Goal: Task Accomplishment & Management: Use online tool/utility

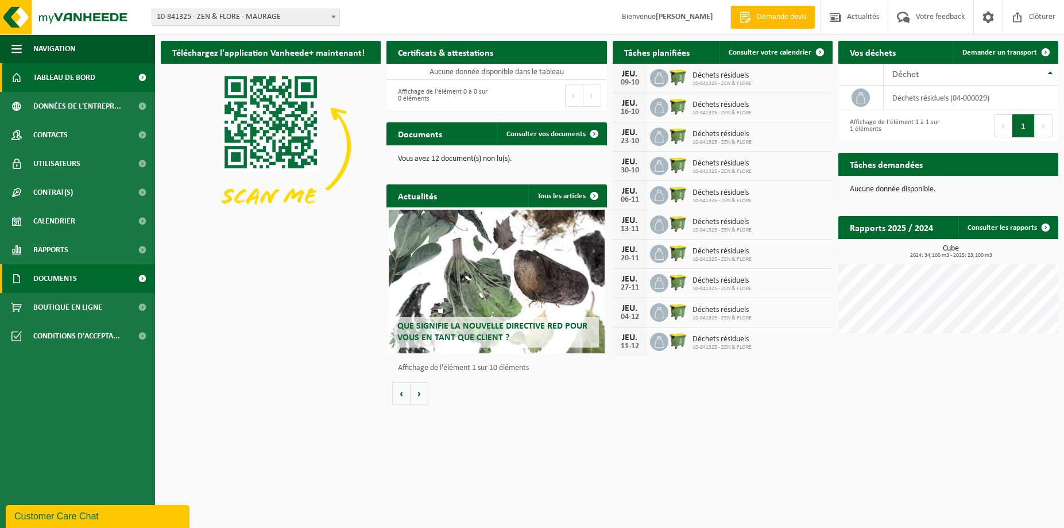
click at [70, 280] on span "Documents" at bounding box center [55, 278] width 44 height 29
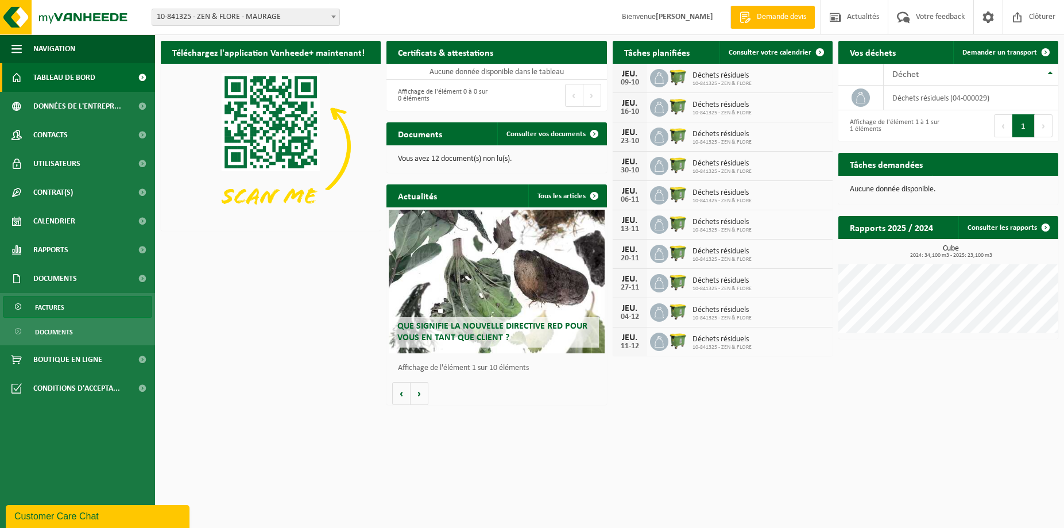
click at [57, 309] on span "Factures" at bounding box center [49, 307] width 29 height 22
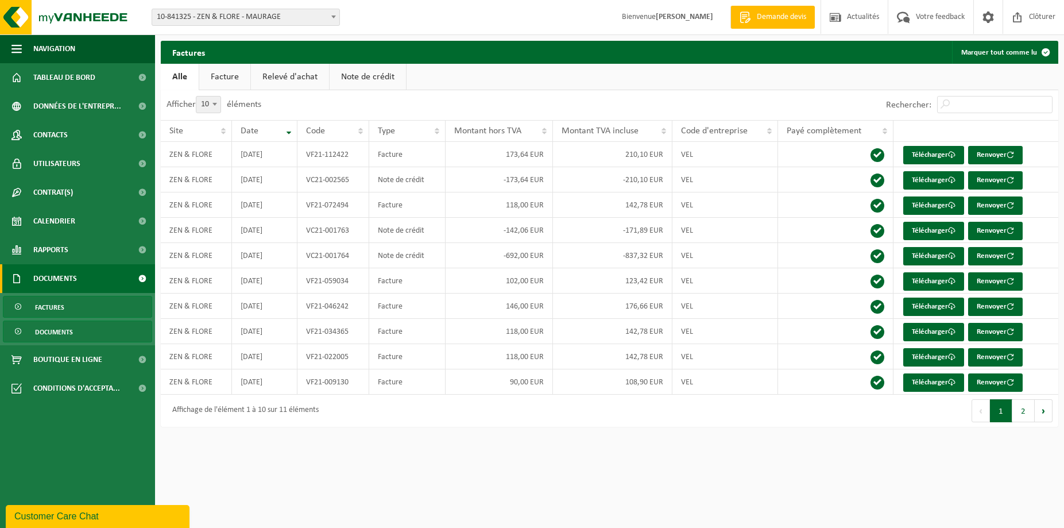
click at [59, 330] on span "Documents" at bounding box center [54, 332] width 38 height 22
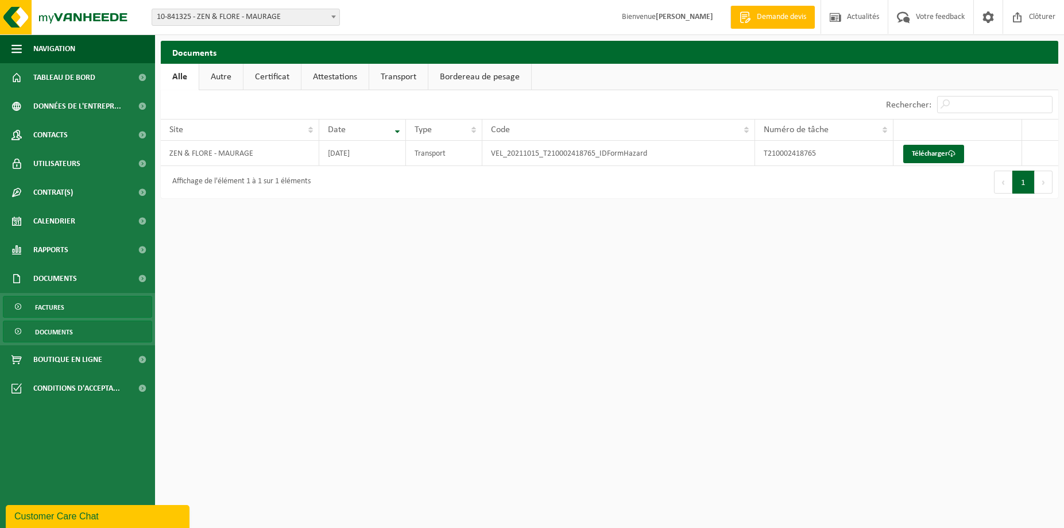
click at [48, 304] on span "Factures" at bounding box center [49, 307] width 29 height 22
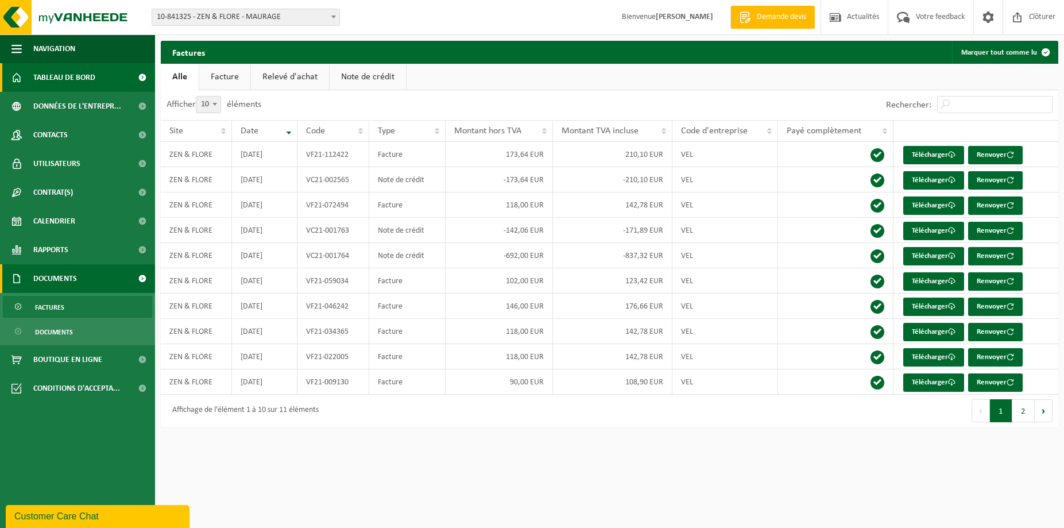
click at [65, 79] on span "Tableau de bord" at bounding box center [64, 77] width 62 height 29
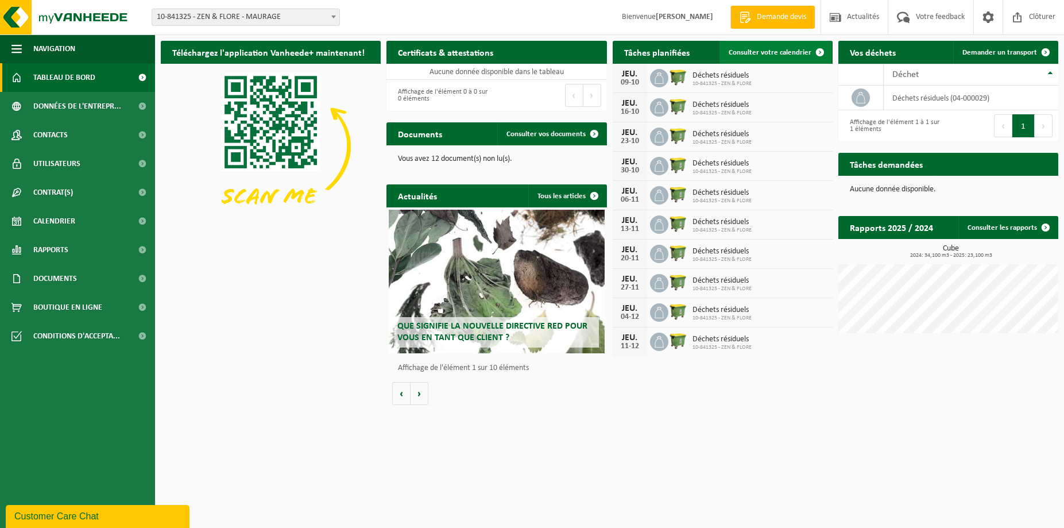
click at [819, 49] on span at bounding box center [819, 52] width 23 height 23
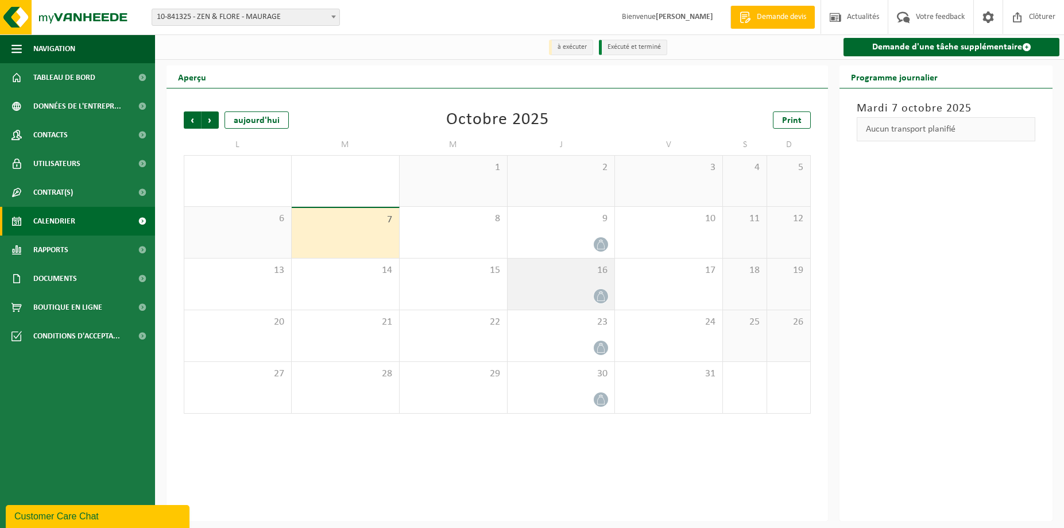
click at [598, 294] on icon at bounding box center [601, 296] width 10 height 10
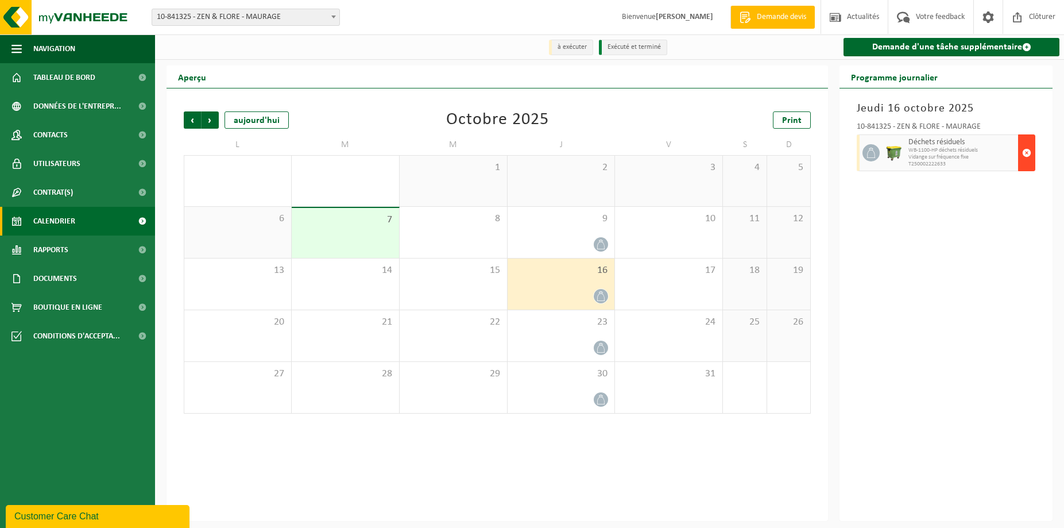
click at [1027, 156] on span "button" at bounding box center [1026, 152] width 9 height 23
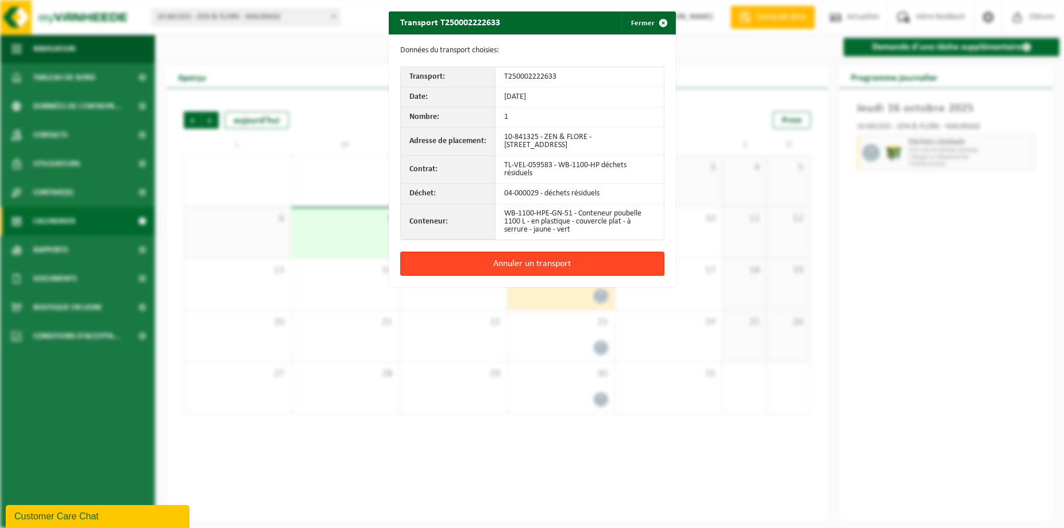
click at [527, 265] on button "Annuler un transport" at bounding box center [532, 263] width 264 height 24
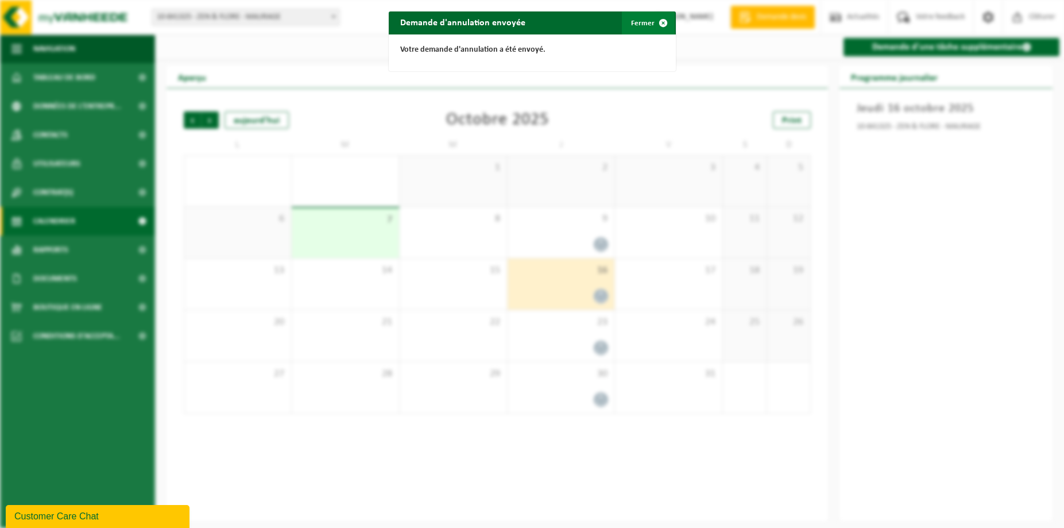
click at [653, 21] on span "button" at bounding box center [663, 22] width 23 height 23
